Goal: Task Accomplishment & Management: Manage account settings

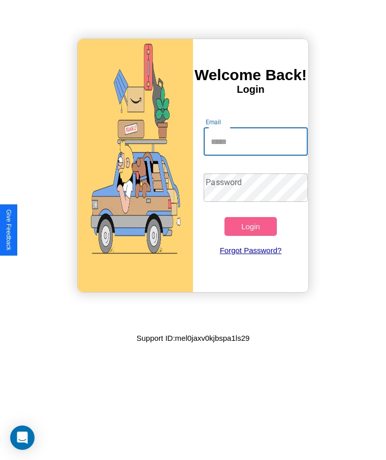
click at [255, 142] on input "Email" at bounding box center [254, 141] width 103 height 28
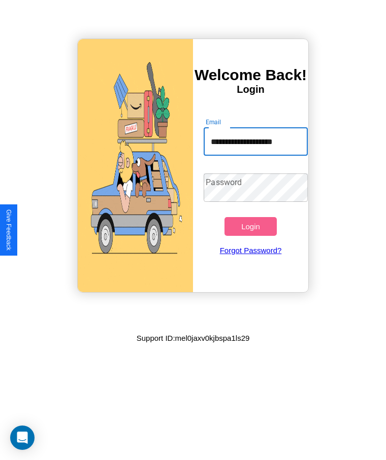
scroll to position [0, 1]
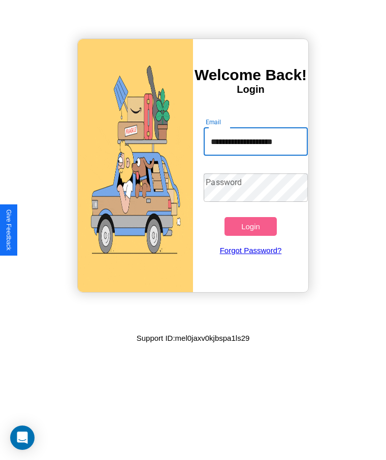
type input "**********"
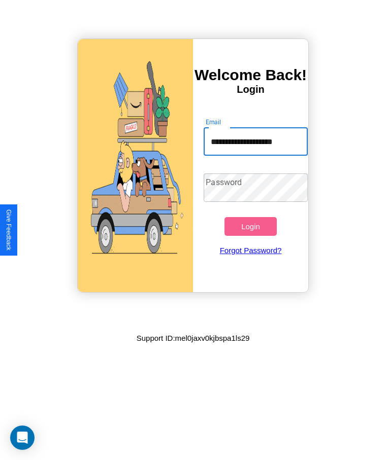
scroll to position [0, 0]
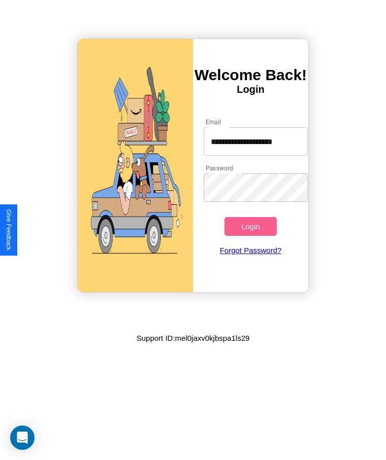
click at [250, 226] on button "Login" at bounding box center [250, 226] width 52 height 19
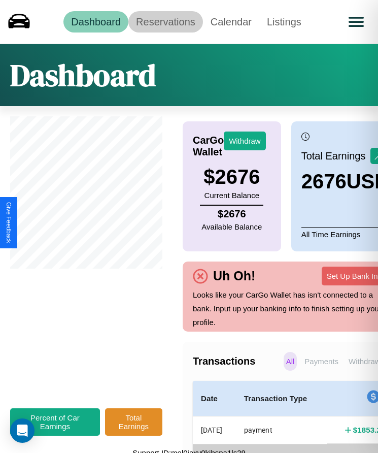
click at [165, 21] on link "Reservations" at bounding box center [165, 21] width 75 height 21
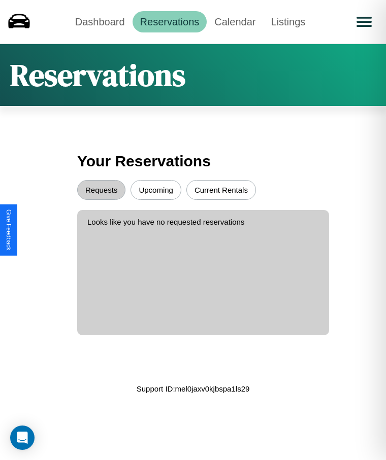
click at [156, 190] on button "Upcoming" at bounding box center [155, 190] width 51 height 20
click at [101, 190] on button "Requests" at bounding box center [101, 190] width 48 height 20
click at [99, 21] on link "Dashboard" at bounding box center [99, 21] width 65 height 21
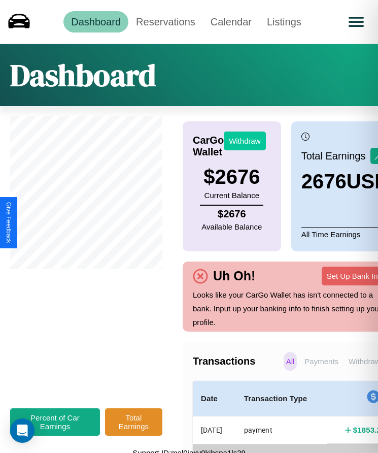
click at [245, 141] on button "Withdraw" at bounding box center [245, 140] width 42 height 19
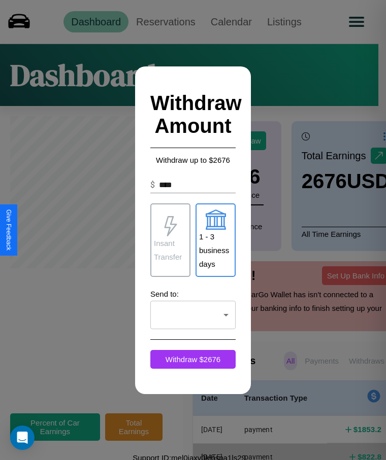
click at [170, 240] on p "Insant Transfer" at bounding box center [170, 249] width 33 height 27
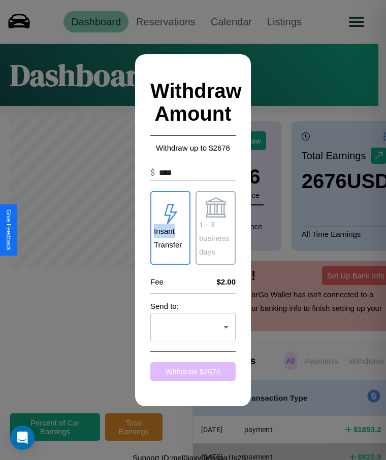
click at [193, 371] on button "Withdraw $ 2674" at bounding box center [192, 371] width 85 height 19
